Goal: Navigation & Orientation: Find specific page/section

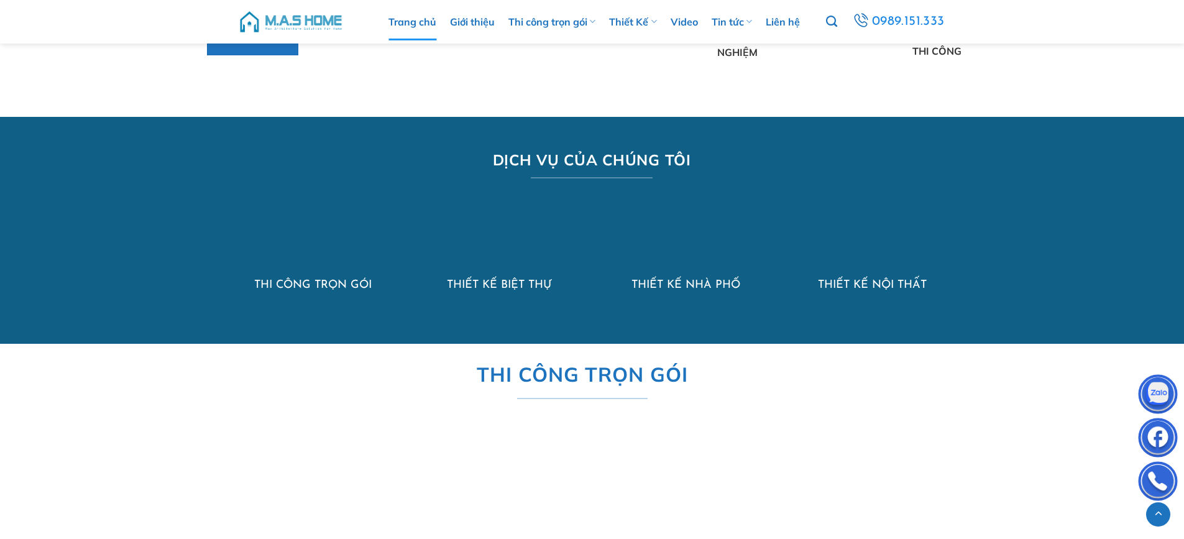
scroll to position [1057, 0]
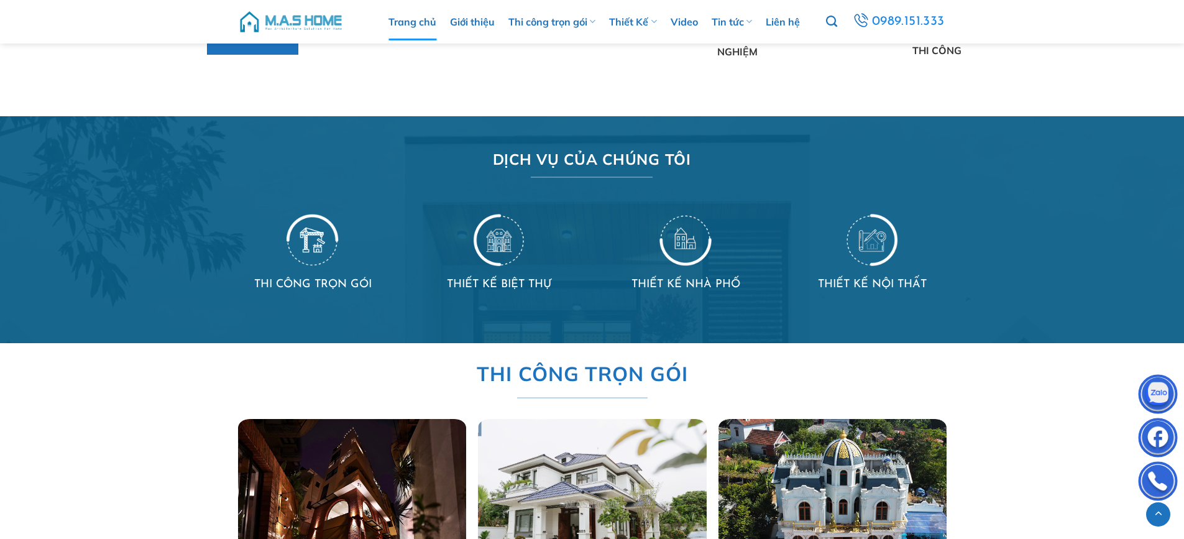
click at [675, 241] on img at bounding box center [686, 239] width 52 height 54
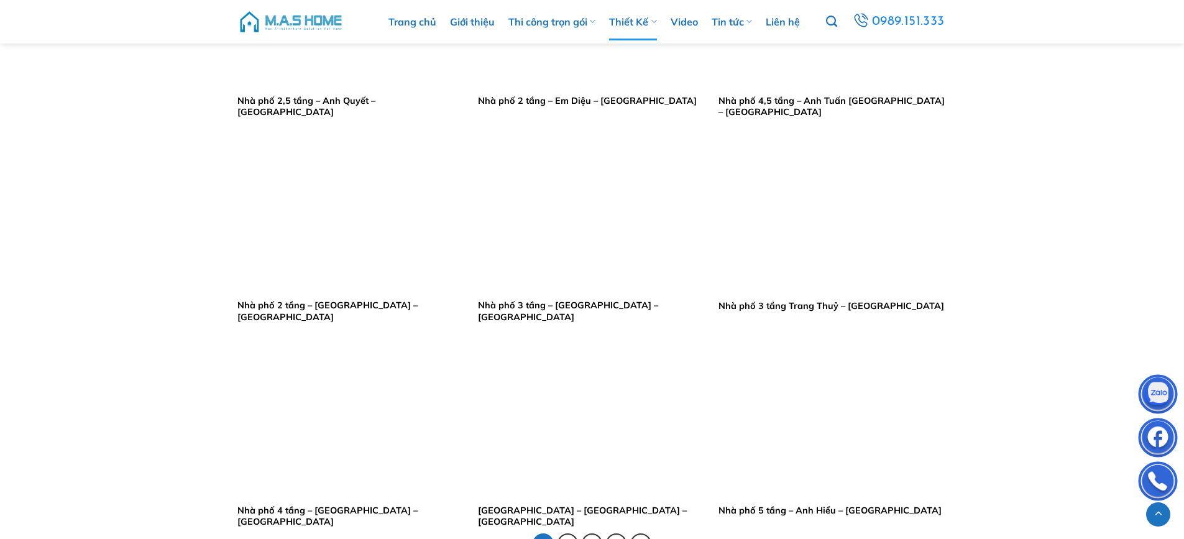
scroll to position [2238, 0]
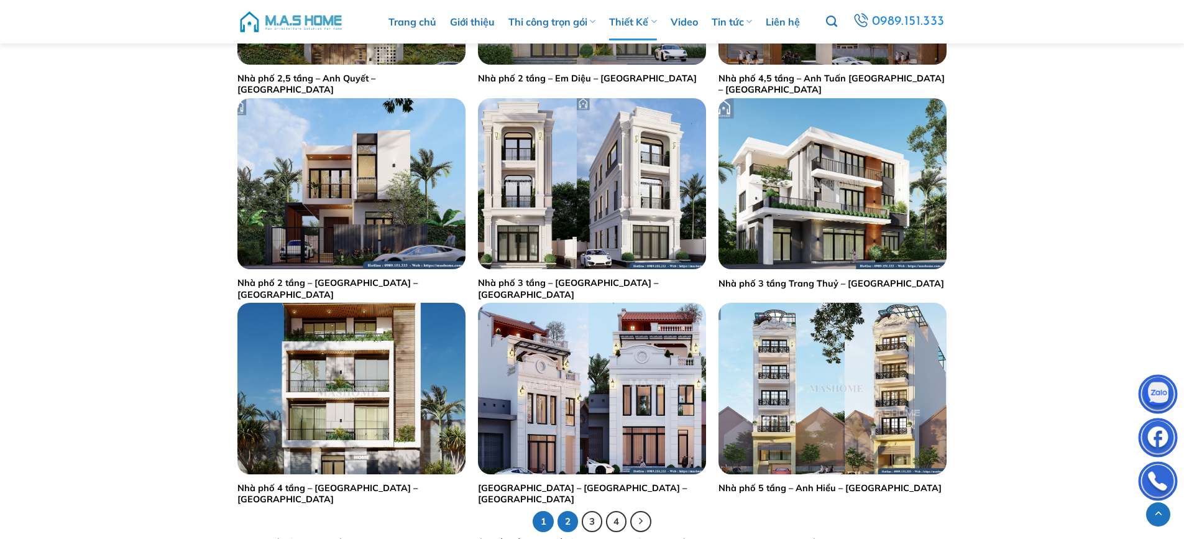
click at [566, 527] on link "2" at bounding box center [568, 521] width 21 height 21
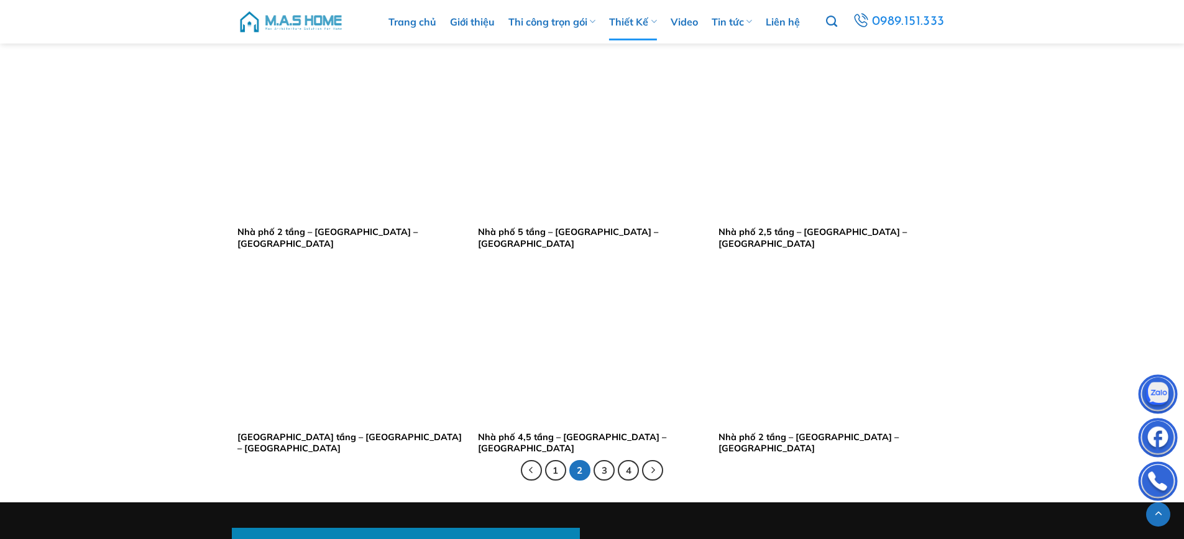
scroll to position [2300, 0]
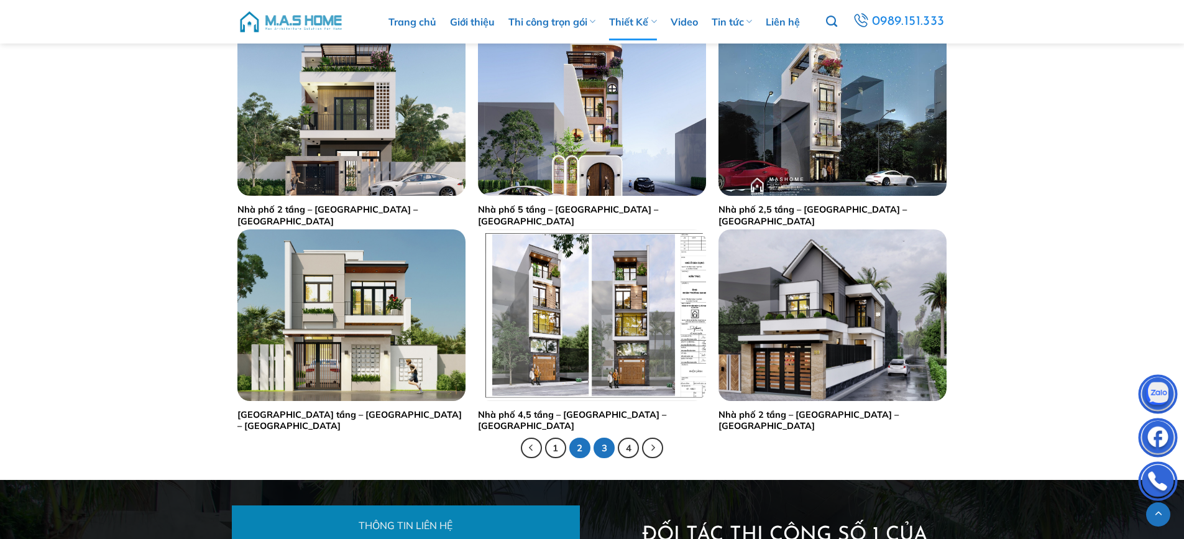
click at [601, 451] on link "3" at bounding box center [604, 448] width 21 height 21
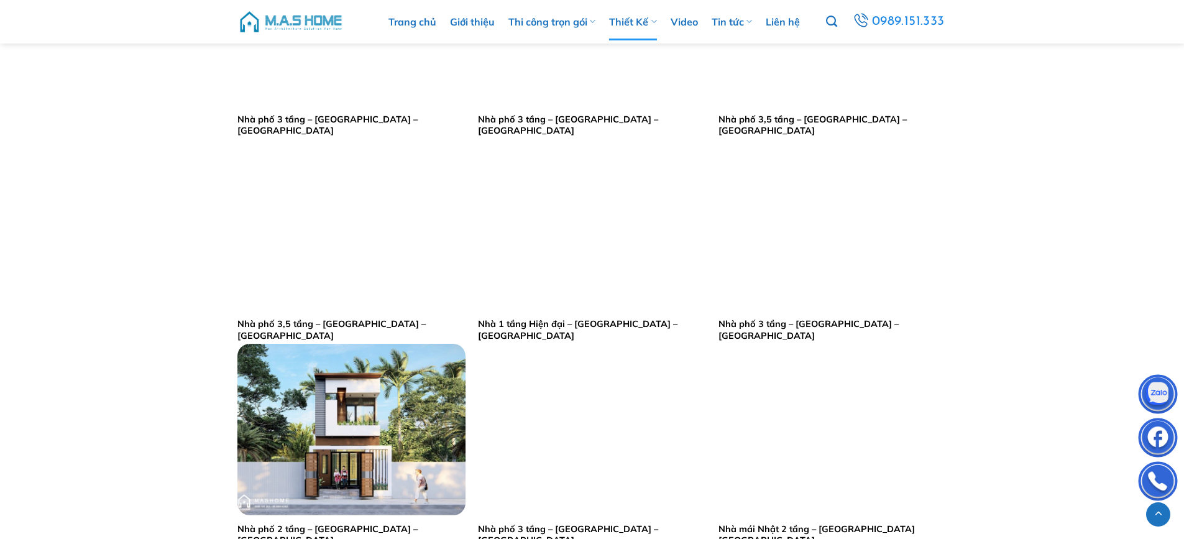
scroll to position [2300, 0]
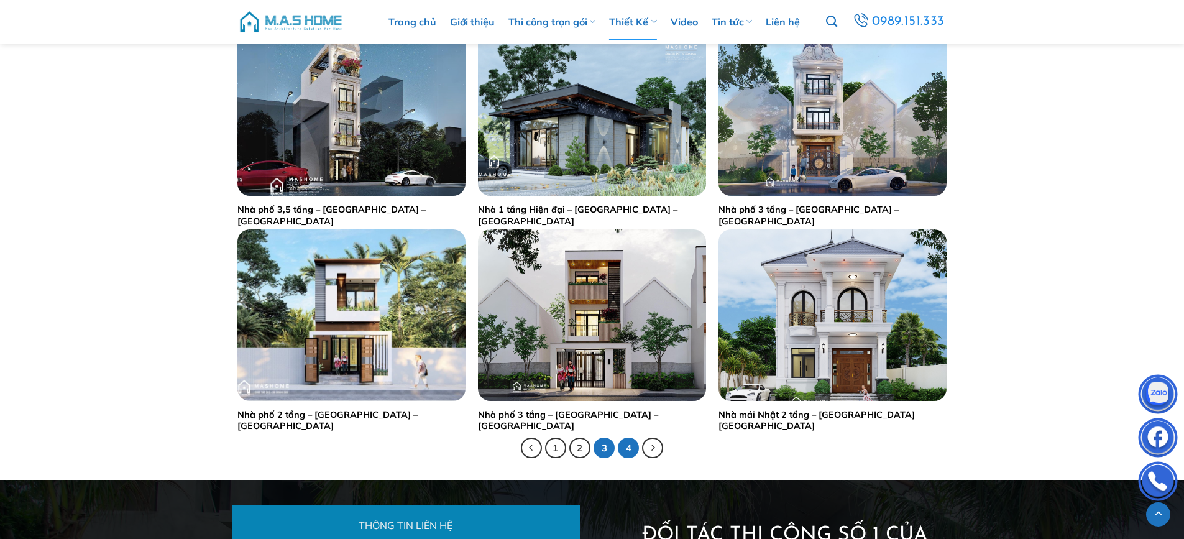
click at [626, 450] on link "4" at bounding box center [628, 448] width 21 height 21
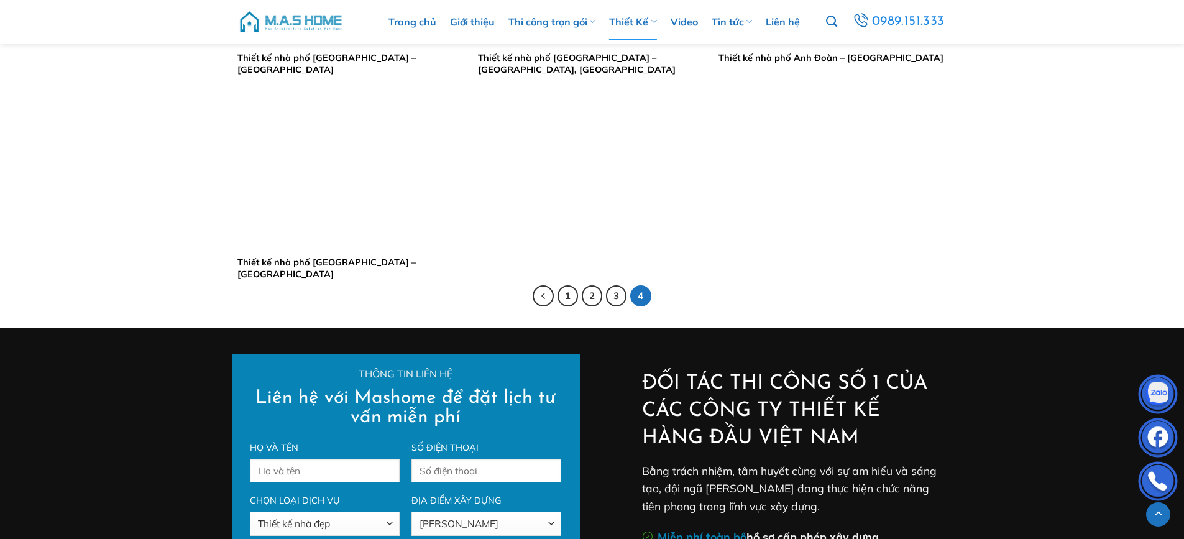
scroll to position [1492, 0]
